Goal: Information Seeking & Learning: Learn about a topic

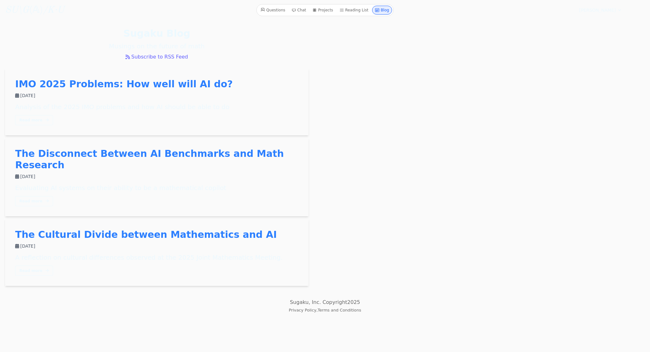
click at [120, 229] on link "The Cultural Divide between Mathematics and AI" at bounding box center [146, 234] width 262 height 11
click at [150, 156] on link "The Disconnect Between AI Benchmarks and Math Research" at bounding box center [149, 159] width 269 height 22
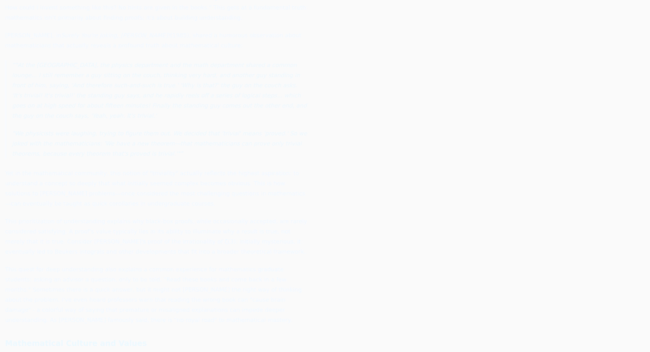
scroll to position [713, 0]
click at [143, 220] on li "Finding when to "stop evaluating options" leads to the Secretary Problem." at bounding box center [166, 225] width 283 height 10
click at [118, 205] on li "The breakthrough in "ranking web pages" came through eigenvalue analysis of adj…" at bounding box center [166, 210] width 283 height 10
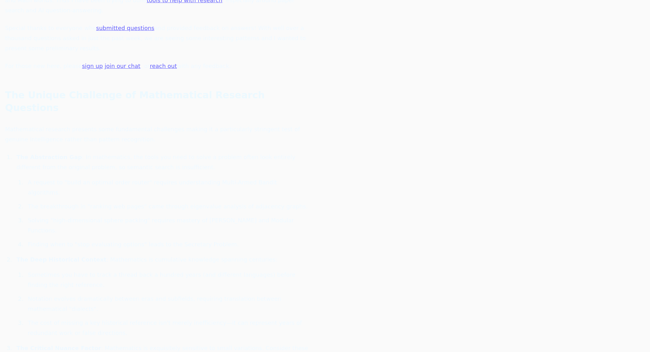
scroll to position [148, 0]
click at [139, 215] on li "Solving "high-dimensional sphere packing" requires mastery of Leech Lattices an…" at bounding box center [166, 225] width 283 height 20
